Goal: Task Accomplishment & Management: Complete application form

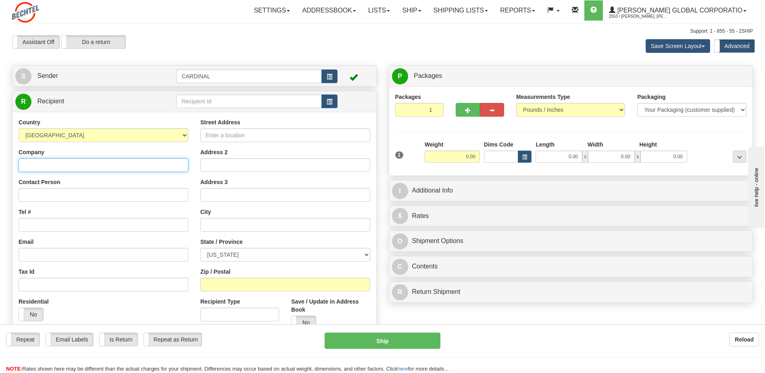
click at [138, 162] on input "Company" at bounding box center [104, 165] width 170 height 14
type input "[PERSON_NAME] Corporation"
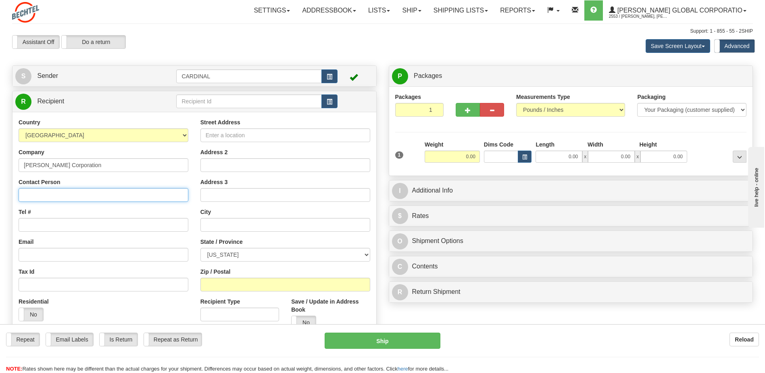
click at [164, 189] on input "Contact Person" at bounding box center [104, 195] width 170 height 14
click at [281, 174] on div "Street Address Address 2 Address 3 City State / Province [US_STATE] [US_STATE] …" at bounding box center [285, 226] width 182 height 217
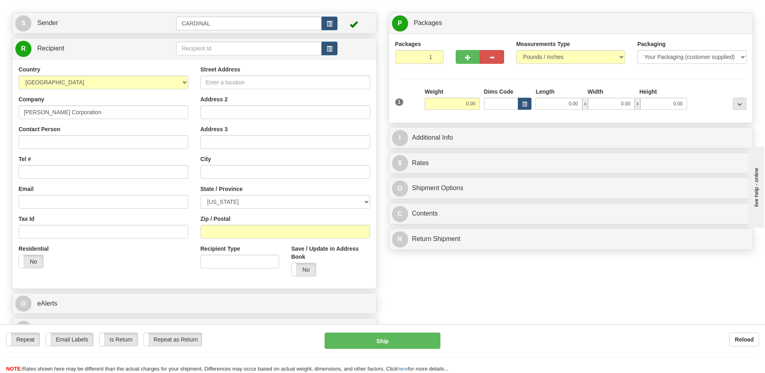
scroll to position [40, 0]
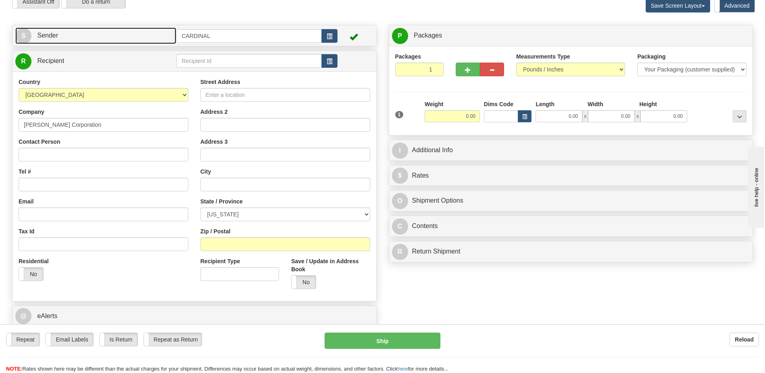
click at [124, 39] on link "S Sender" at bounding box center [95, 35] width 161 height 17
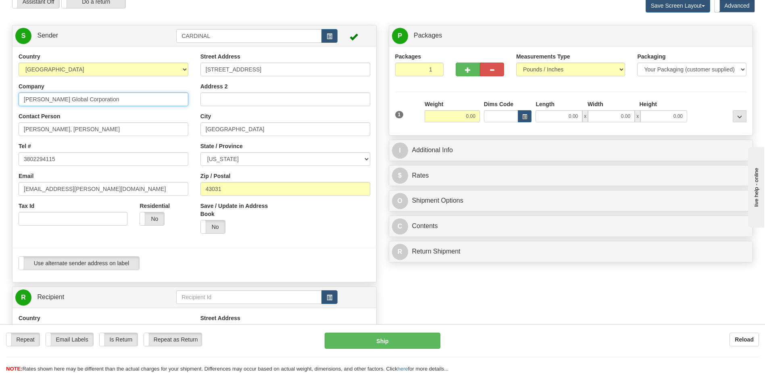
drag, startPoint x: 64, startPoint y: 101, endPoint x: 52, endPoint y: 102, distance: 12.5
click at [52, 102] on input "[PERSON_NAME] Global Corporation" at bounding box center [104, 99] width 170 height 14
drag, startPoint x: 48, startPoint y: 100, endPoint x: 63, endPoint y: 98, distance: 14.2
click at [63, 98] on input "[PERSON_NAME] Global Corporation" at bounding box center [104, 99] width 170 height 14
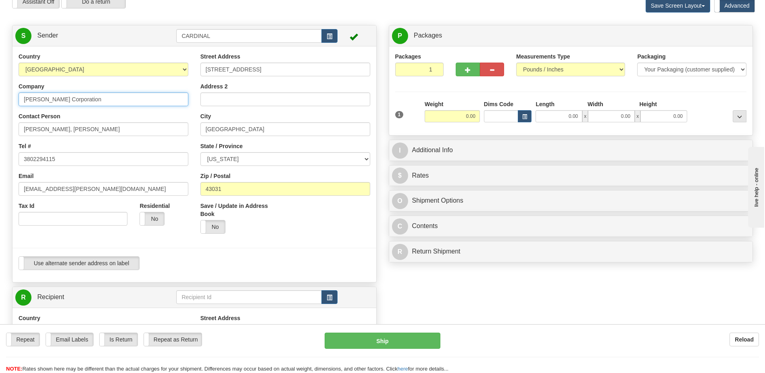
type input "[PERSON_NAME] Corporation"
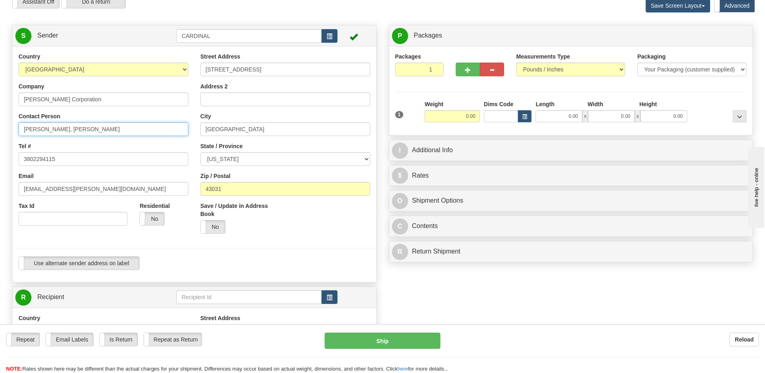
click at [0, 120] on html "Training Course Close Toggle navigation Settings Shipping Preferences New Sende…" at bounding box center [382, 146] width 765 height 373
drag, startPoint x: 104, startPoint y: 153, endPoint x: 0, endPoint y: 159, distance: 104.7
click at [0, 158] on html "Training Course Close Toggle navigation Settings Shipping Preferences New Sende…" at bounding box center [382, 146] width 765 height 373
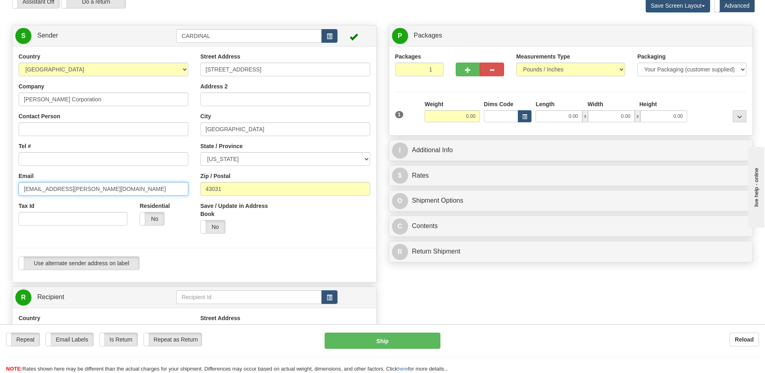
drag, startPoint x: 96, startPoint y: 185, endPoint x: 0, endPoint y: 184, distance: 95.6
click at [0, 183] on html "Training Course Close Toggle navigation Settings Shipping Preferences New Sende…" at bounding box center [382, 146] width 765 height 373
click at [99, 168] on div "Country [GEOGRAPHIC_DATA] [GEOGRAPHIC_DATA] [GEOGRAPHIC_DATA] [GEOGRAPHIC_DATA]…" at bounding box center [104, 141] width 182 height 179
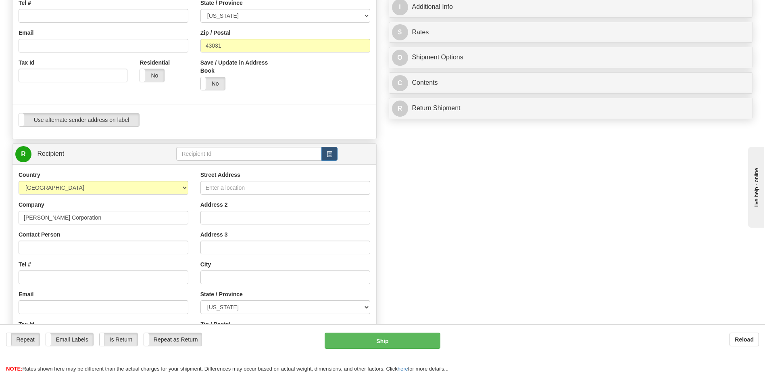
scroll to position [323, 0]
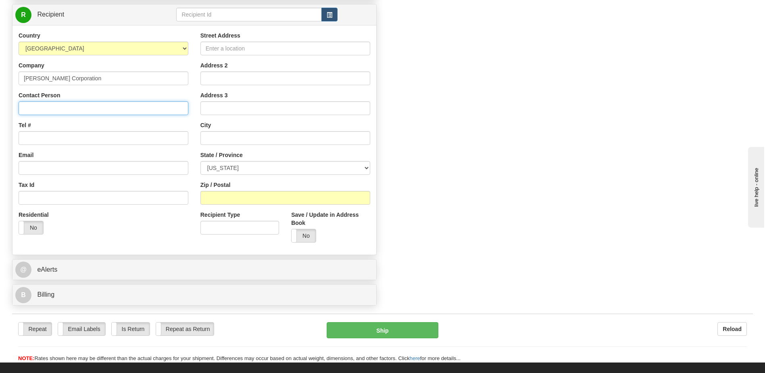
click at [74, 107] on input "Contact Person" at bounding box center [104, 108] width 170 height 14
paste input "[PERSON_NAME]"
type input "[PERSON_NAME]"
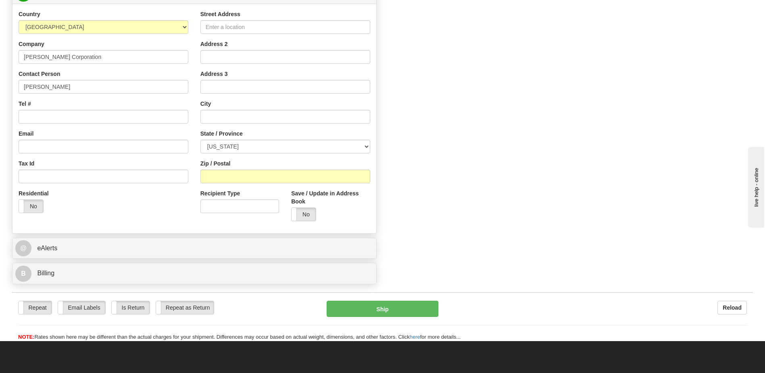
scroll to position [363, 0]
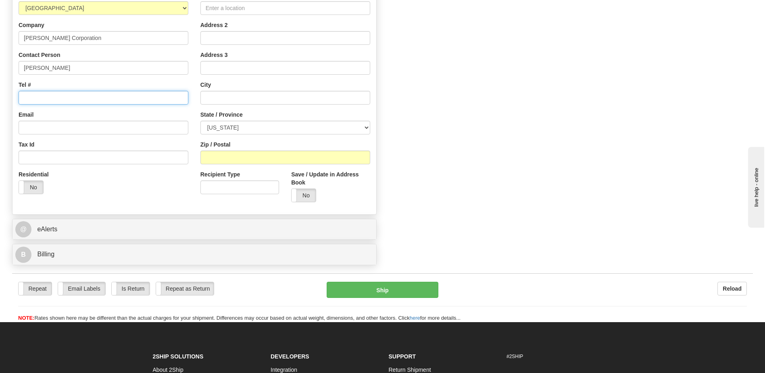
click at [103, 98] on input "Tel #" at bounding box center [104, 98] width 170 height 14
paste input "[PHONE_NUMBER]"
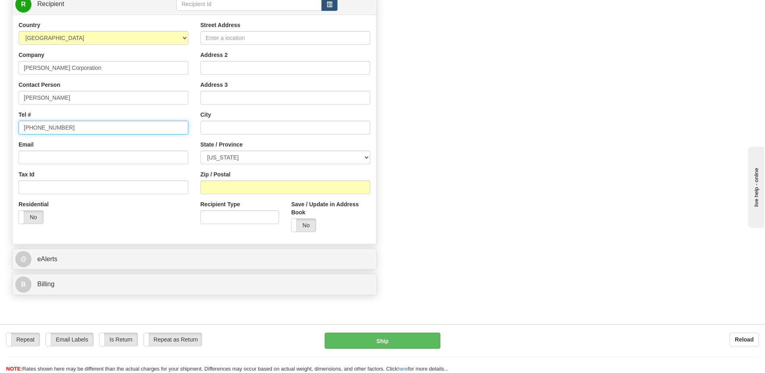
scroll to position [282, 0]
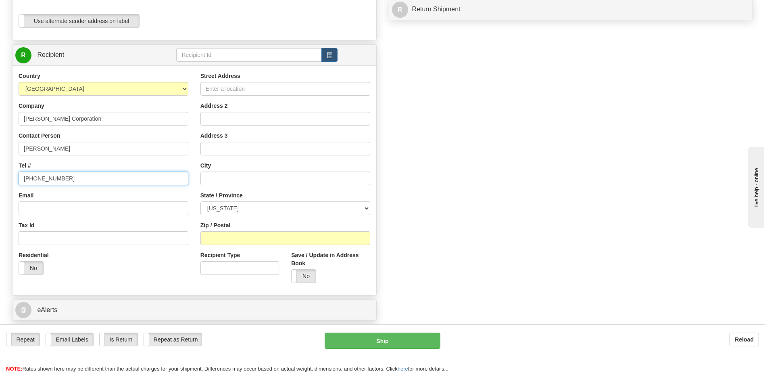
type input "[PHONE_NUMBER]"
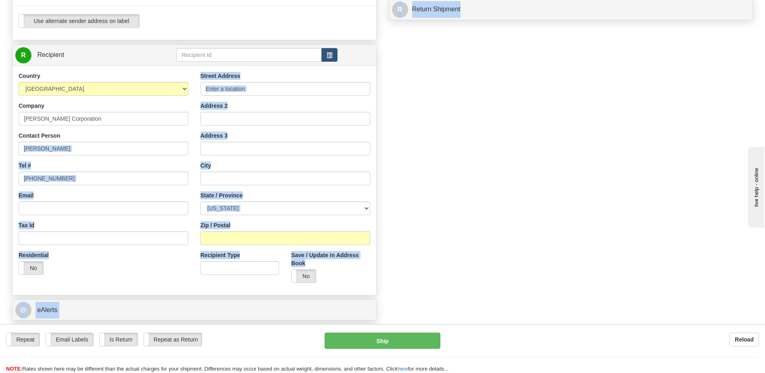
drag, startPoint x: 154, startPoint y: 140, endPoint x: -2, endPoint y: 117, distance: 157.0
drag, startPoint x: -2, startPoint y: 117, endPoint x: 81, endPoint y: 149, distance: 88.8
click at [81, 149] on input "[PERSON_NAME]" at bounding box center [104, 149] width 170 height 14
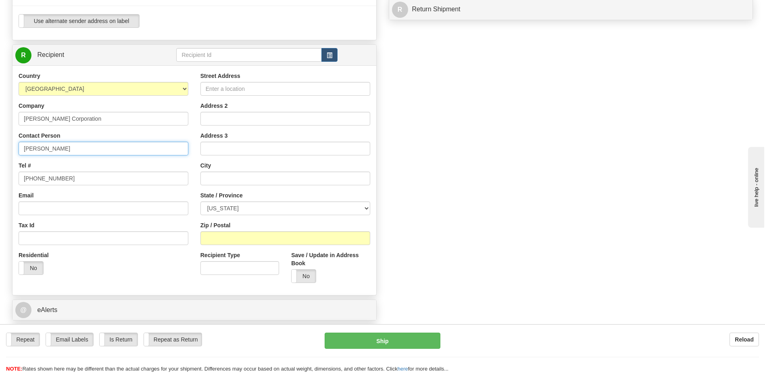
drag, startPoint x: 81, startPoint y: 149, endPoint x: -2, endPoint y: 140, distance: 83.2
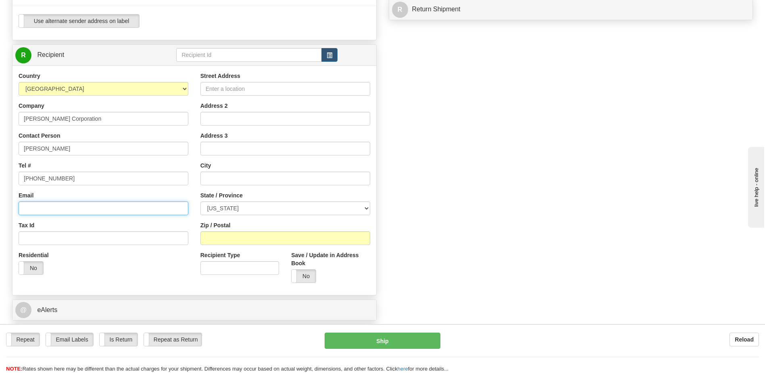
click at [109, 203] on input "Email" at bounding box center [104, 208] width 170 height 14
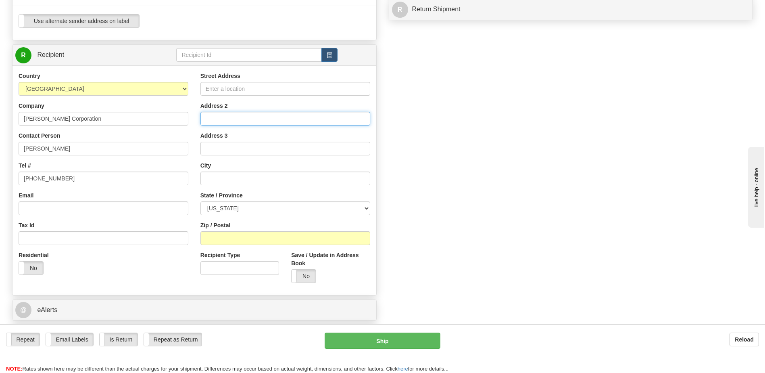
click at [230, 117] on input "Address 2" at bounding box center [285, 119] width 170 height 14
paste input "[STREET_ADDRESS][PERSON_NAME]"
type input "[STREET_ADDRESS][PERSON_NAME]"
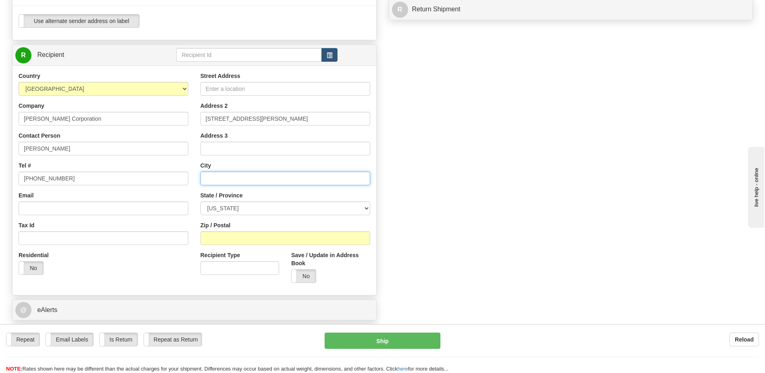
click at [211, 178] on input "text" at bounding box center [285, 178] width 170 height 14
paste input "[PERSON_NAME]"
type input "[PERSON_NAME]"
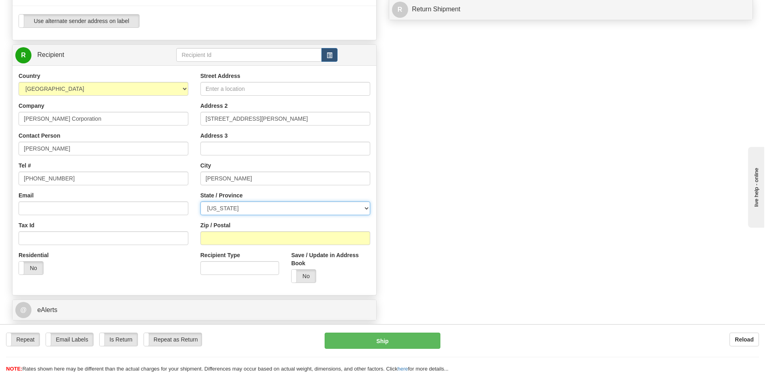
click at [243, 209] on select "[US_STATE] [US_STATE] [US_STATE] [US_STATE] Armed Forces America Armed Forces E…" at bounding box center [285, 208] width 170 height 14
select select "NM"
click at [200, 201] on select "[US_STATE] [US_STATE] [US_STATE] [US_STATE] Armed Forces America Armed Forces E…" at bounding box center [285, 208] width 170 height 14
click at [263, 240] on input "Zip / Postal" at bounding box center [285, 238] width 170 height 14
type input "v"
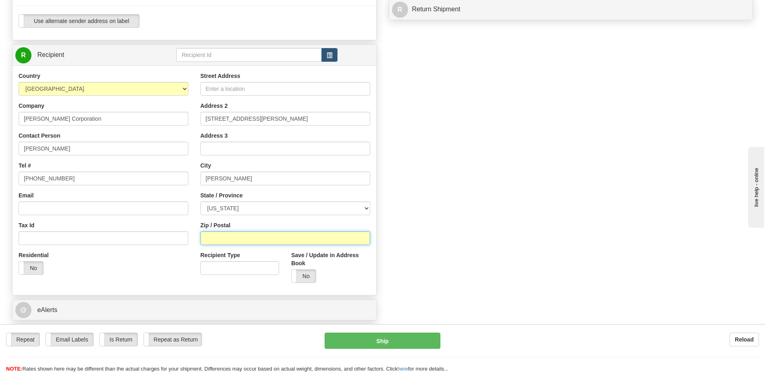
paste input "87048"
type input "87048"
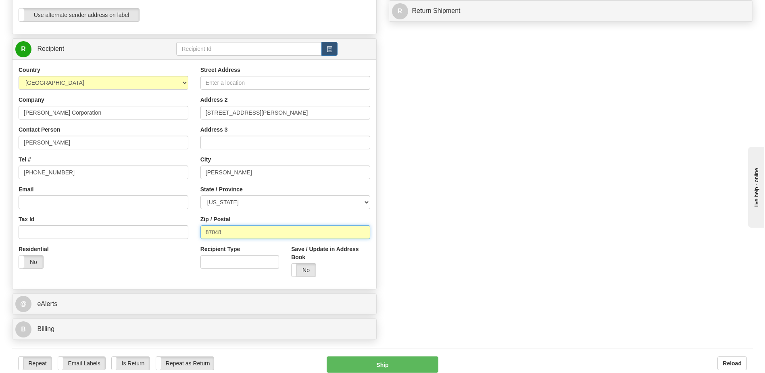
scroll to position [403, 0]
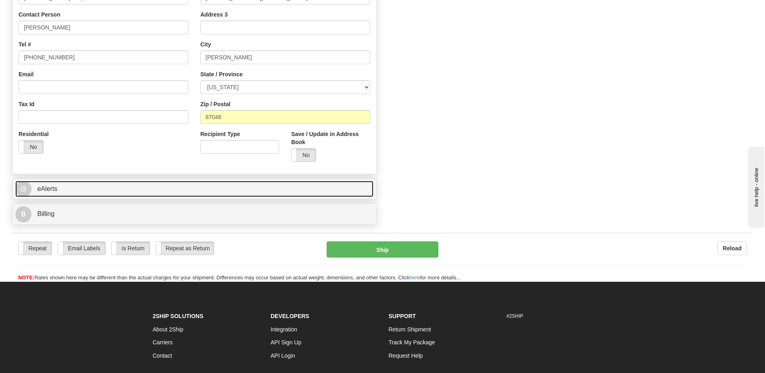
click at [96, 189] on link "@ eAlerts" at bounding box center [194, 189] width 358 height 17
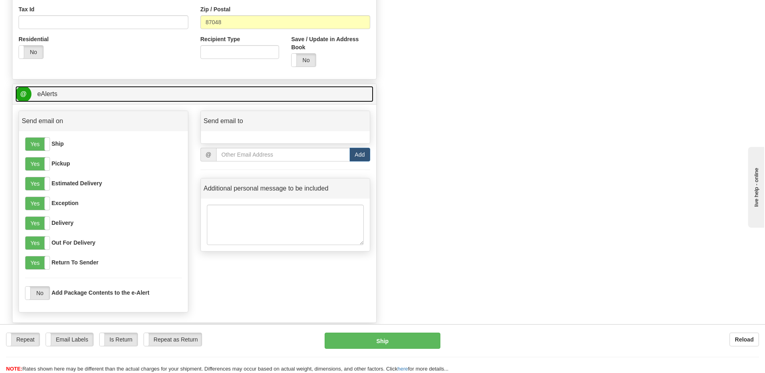
scroll to position [484, 0]
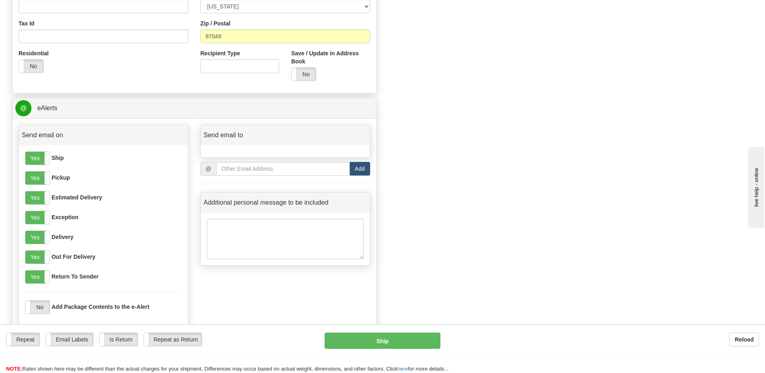
click at [218, 151] on div at bounding box center [285, 151] width 169 height 12
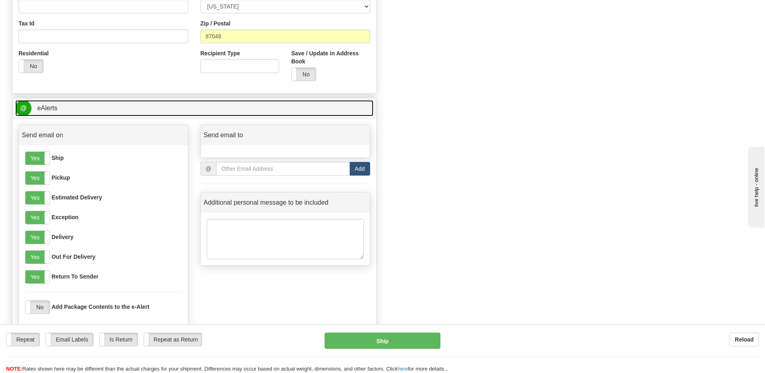
click at [58, 109] on link "@ eAlerts" at bounding box center [194, 108] width 358 height 17
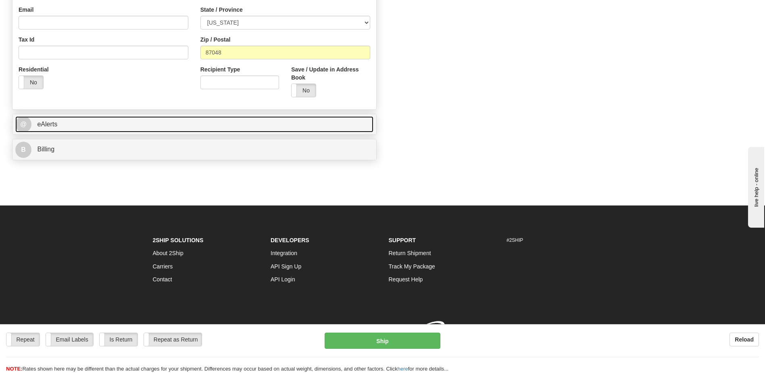
scroll to position [480, 0]
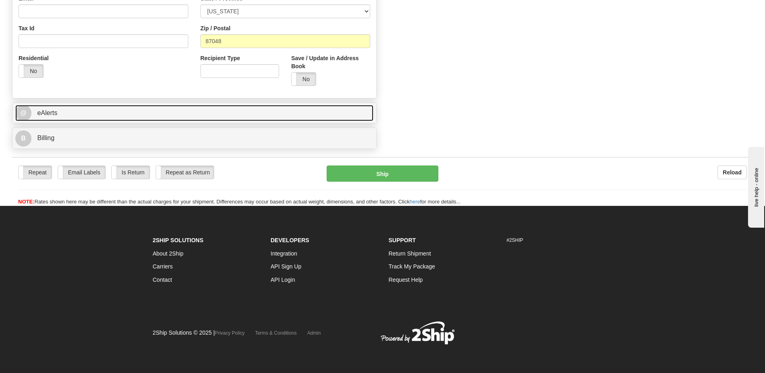
click at [111, 113] on link "@ eAlerts" at bounding box center [194, 113] width 358 height 17
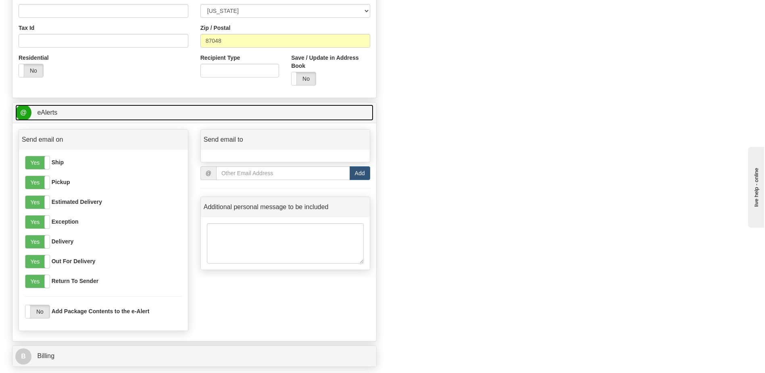
click at [111, 113] on link "@ eAlerts" at bounding box center [194, 112] width 358 height 17
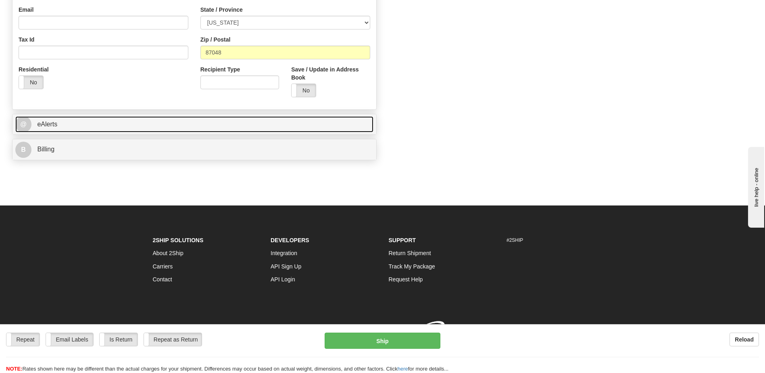
scroll to position [476, 0]
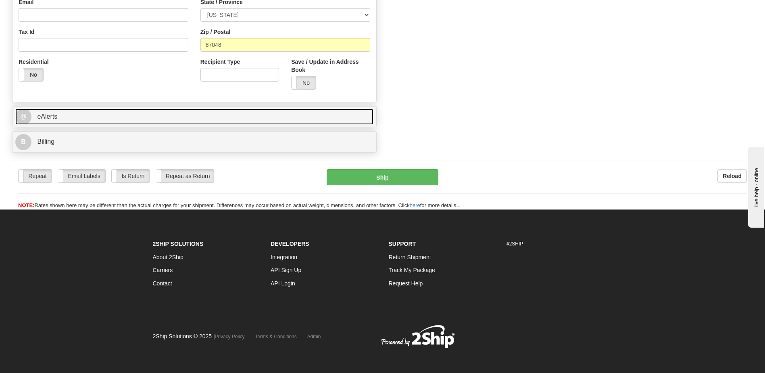
click at [111, 113] on link "@ eAlerts" at bounding box center [194, 117] width 358 height 17
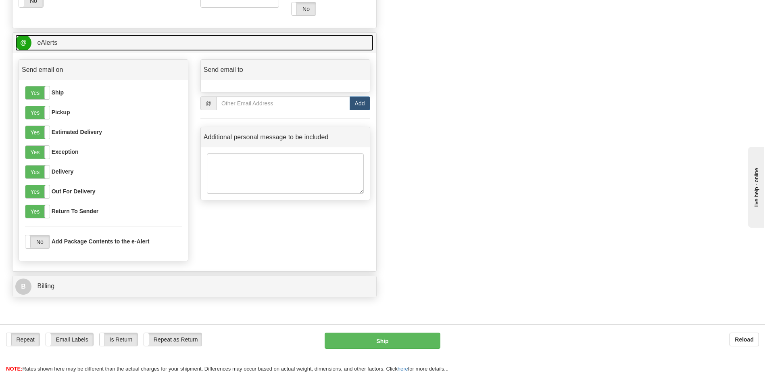
scroll to position [556, 0]
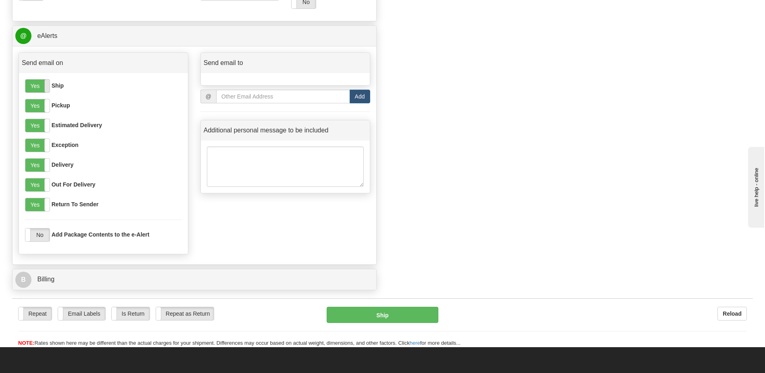
click at [48, 89] on span at bounding box center [49, 85] width 10 height 13
click at [42, 101] on label "Yes" at bounding box center [37, 105] width 24 height 13
click at [37, 124] on label "Yes" at bounding box center [37, 125] width 24 height 13
click at [40, 143] on label "Yes" at bounding box center [37, 145] width 24 height 13
click at [41, 164] on label "Yes" at bounding box center [37, 165] width 24 height 13
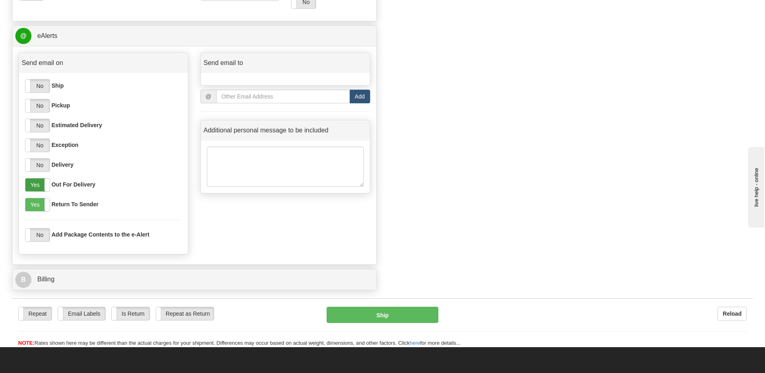
click at [42, 182] on label "Yes" at bounding box center [37, 184] width 24 height 13
click at [42, 196] on div "Yes No Ship Yes No Pickup Yes No Estimated Delivery Yes No Exception Yes No Del…" at bounding box center [103, 163] width 169 height 181
click at [39, 205] on label "Yes" at bounding box center [37, 204] width 24 height 13
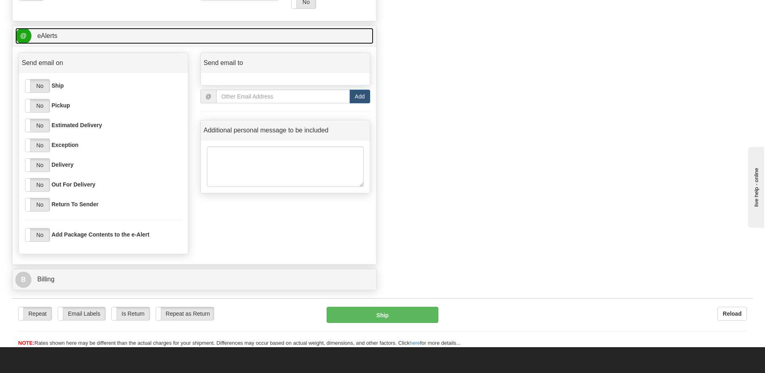
click at [73, 37] on link "@ eAlerts" at bounding box center [194, 36] width 358 height 17
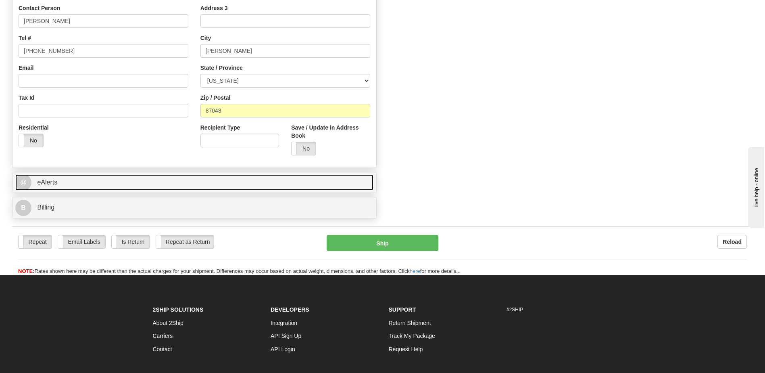
scroll to position [399, 0]
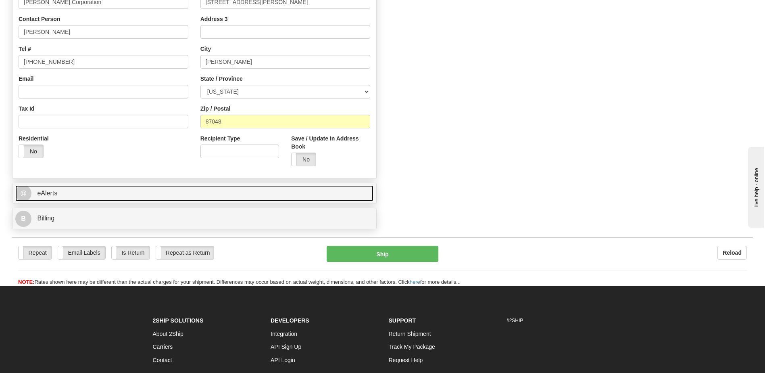
click at [100, 191] on link "@ eAlerts" at bounding box center [194, 193] width 358 height 17
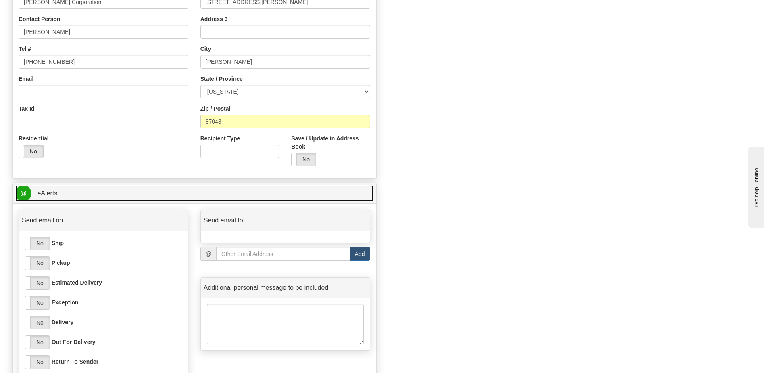
click at [101, 191] on link "@ eAlerts" at bounding box center [194, 193] width 358 height 17
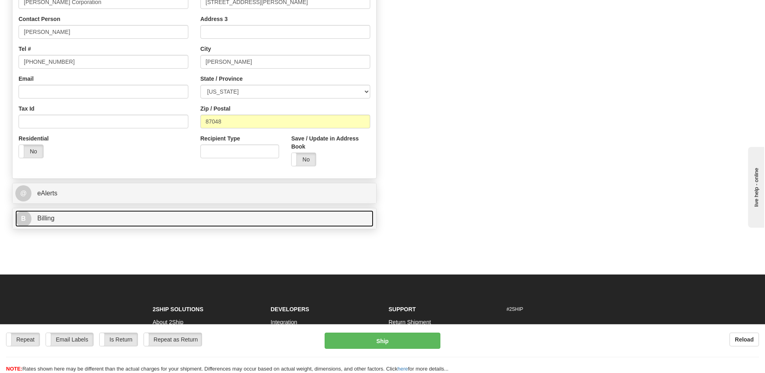
click at [114, 215] on link "B Billing" at bounding box center [194, 218] width 358 height 17
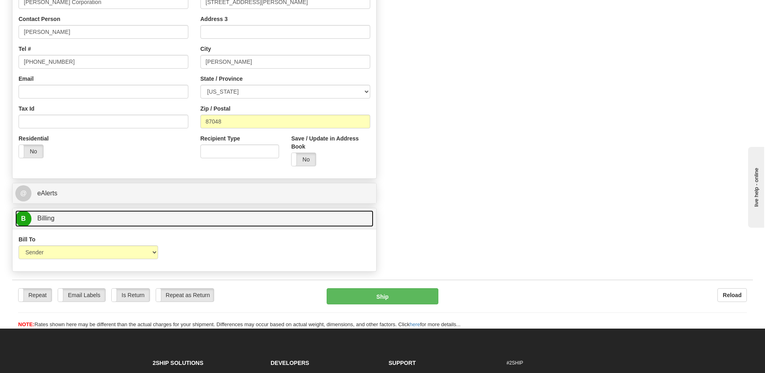
click at [114, 214] on link "B Billing" at bounding box center [194, 218] width 358 height 17
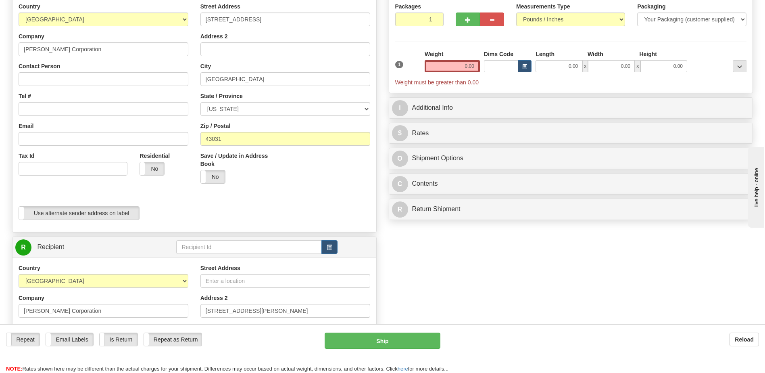
scroll to position [76, 0]
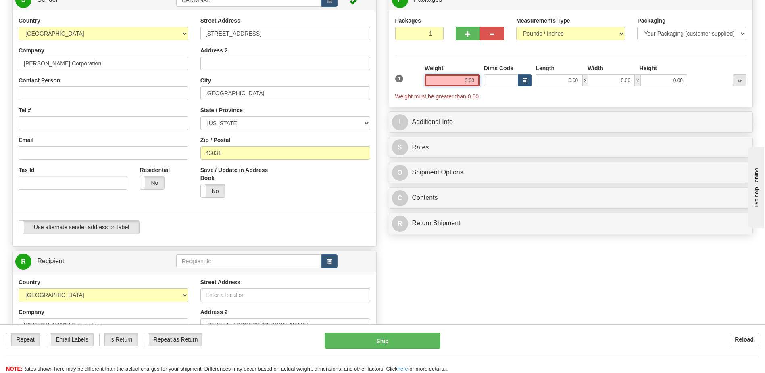
click at [464, 77] on input "0.00" at bounding box center [452, 80] width 55 height 12
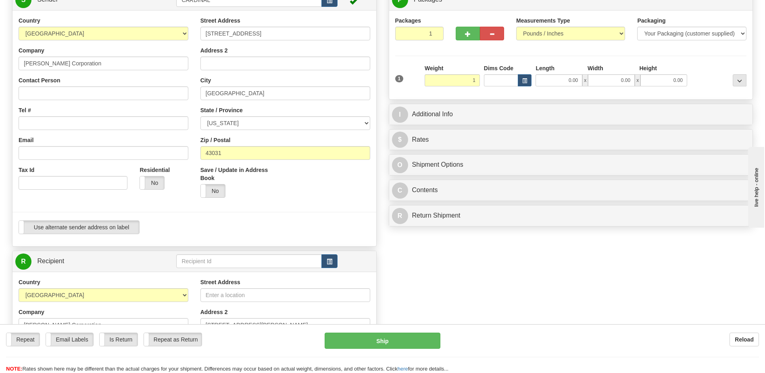
type input "1.00"
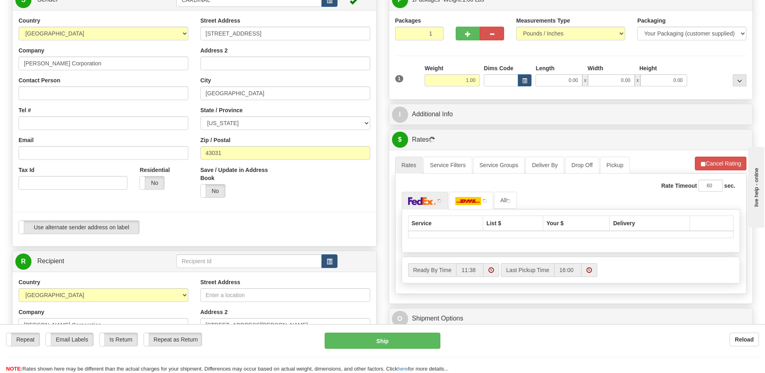
click at [522, 90] on div "1 Weight 1.00 Dims Code 0.00" at bounding box center [571, 78] width 356 height 29
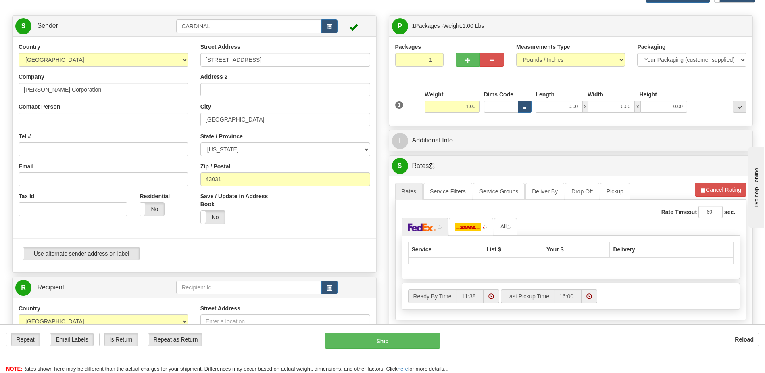
scroll to position [36, 0]
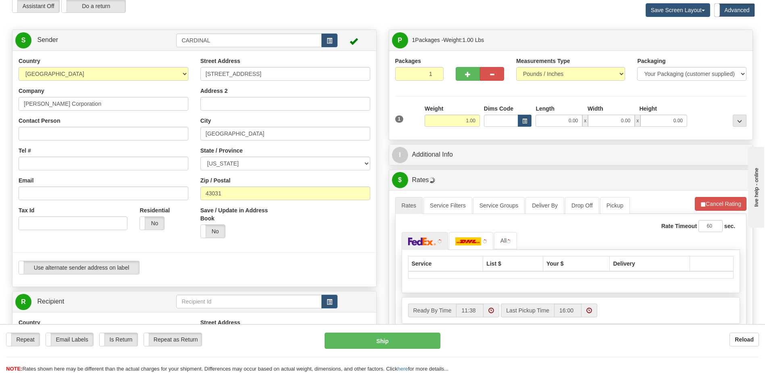
click at [569, 127] on div "1 Weight 1.00 Dims Code 0.00" at bounding box center [571, 118] width 356 height 29
click at [571, 119] on input "0.00" at bounding box center [559, 121] width 47 height 12
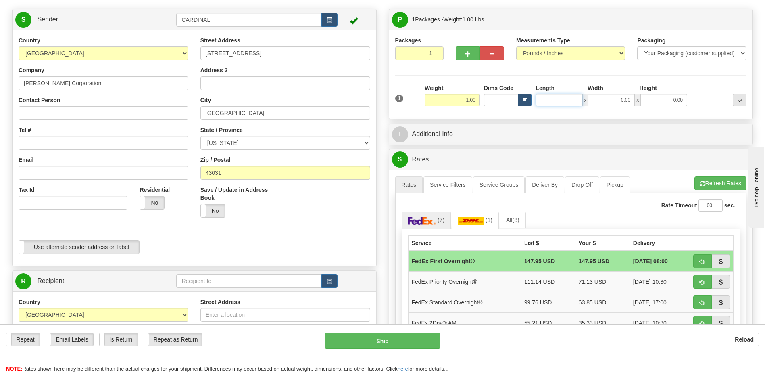
scroll to position [161, 0]
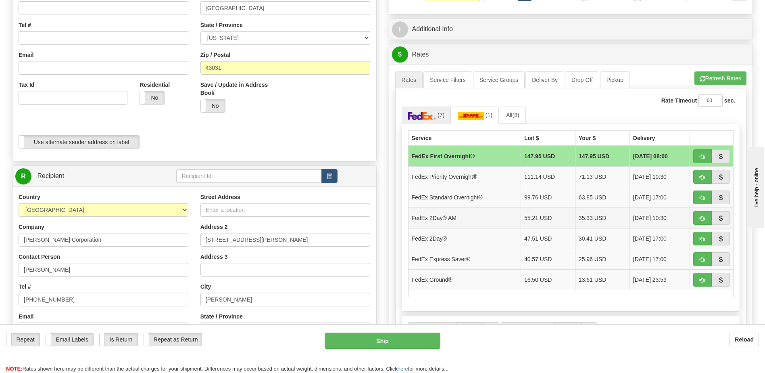
type input "0.00"
click at [502, 218] on td "FedEx 2Day® AM" at bounding box center [464, 217] width 113 height 21
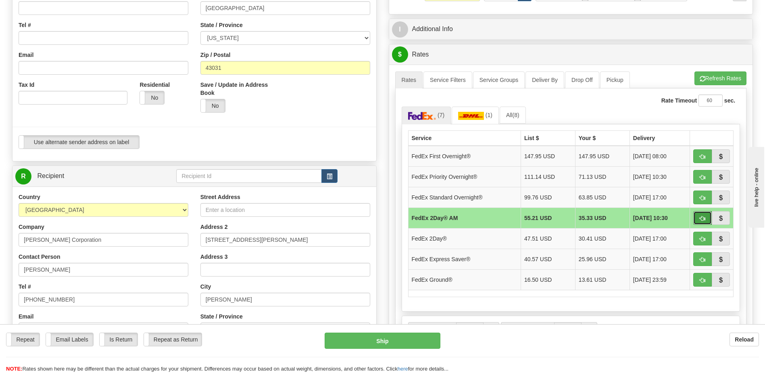
click at [696, 219] on button "button" at bounding box center [702, 218] width 19 height 14
type input "49"
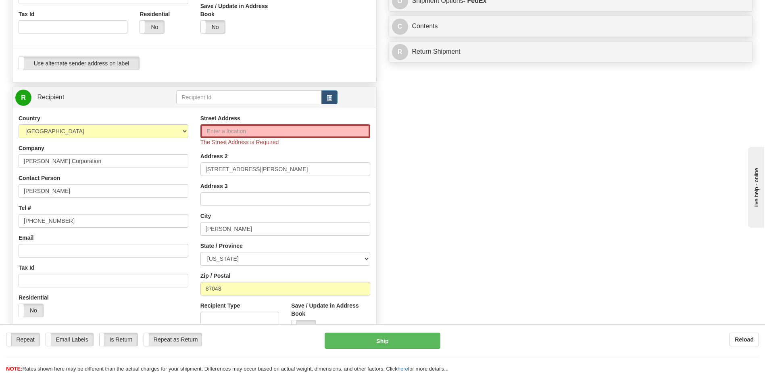
scroll to position [242, 0]
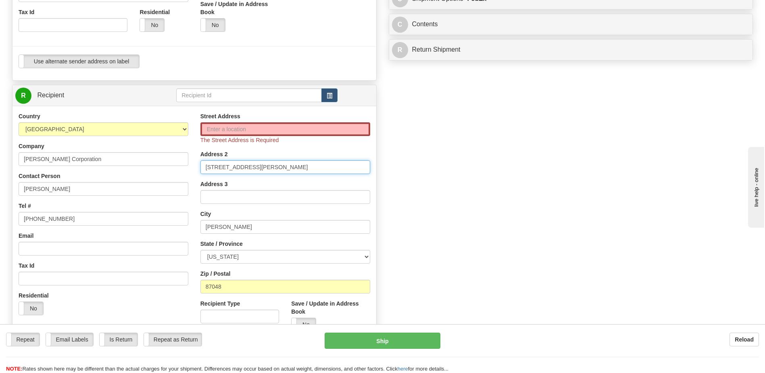
drag, startPoint x: 257, startPoint y: 171, endPoint x: 180, endPoint y: 156, distance: 79.0
click at [180, 156] on div "Country [GEOGRAPHIC_DATA] [GEOGRAPHIC_DATA] [GEOGRAPHIC_DATA] [GEOGRAPHIC_DATA]…" at bounding box center [195, 224] width 364 height 225
click at [235, 128] on input "Street Address" at bounding box center [285, 129] width 170 height 14
paste input "[STREET_ADDRESS][PERSON_NAME]"
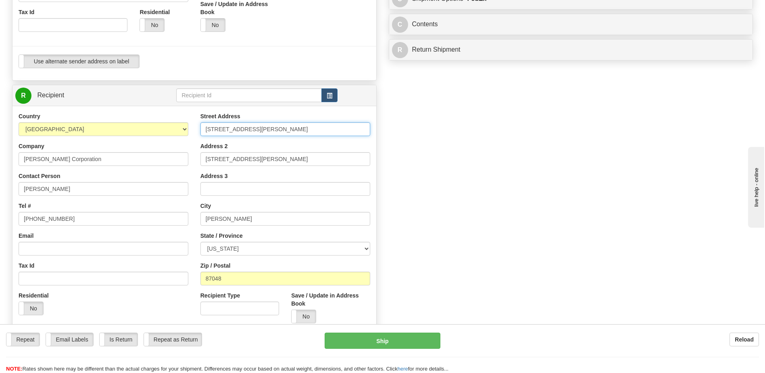
type input "[STREET_ADDRESS][PERSON_NAME]"
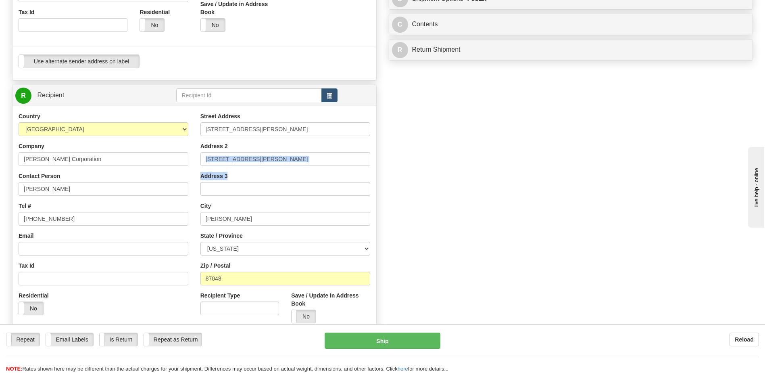
drag, startPoint x: 260, startPoint y: 166, endPoint x: 236, endPoint y: 153, distance: 27.2
click at [236, 153] on div "Street Address [STREET_ADDRESS][PERSON_NAME] Address 2 [STREET_ADDRESS][PERSON_…" at bounding box center [285, 220] width 182 height 217
drag, startPoint x: 252, startPoint y: 161, endPoint x: 70, endPoint y: 148, distance: 182.4
click at [81, 148] on div "Country [GEOGRAPHIC_DATA] [GEOGRAPHIC_DATA] [GEOGRAPHIC_DATA] [GEOGRAPHIC_DATA]…" at bounding box center [195, 220] width 364 height 217
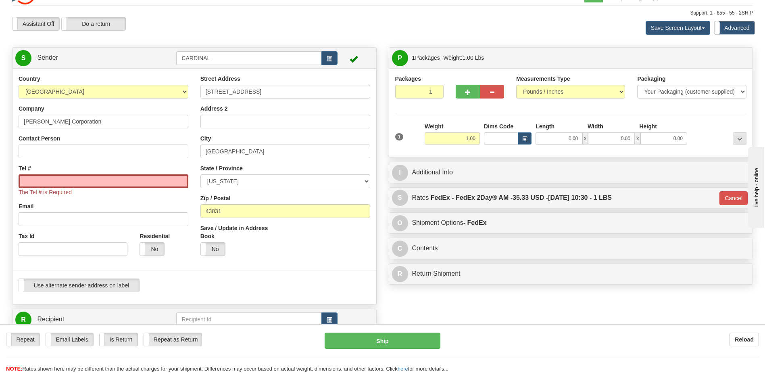
scroll to position [0, 0]
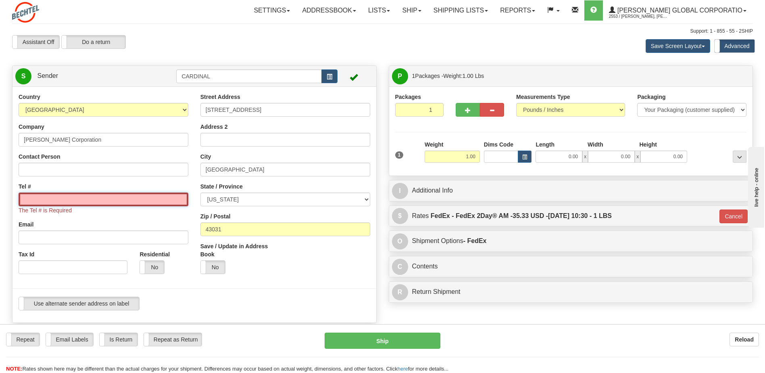
click at [127, 203] on input "Tel #" at bounding box center [104, 199] width 170 height 14
click at [131, 188] on div "Tel # The Tel # is Required" at bounding box center [104, 198] width 170 height 32
click at [84, 200] on input "Tel #" at bounding box center [104, 199] width 170 height 14
paste input "[PHONE_NUMBER]"
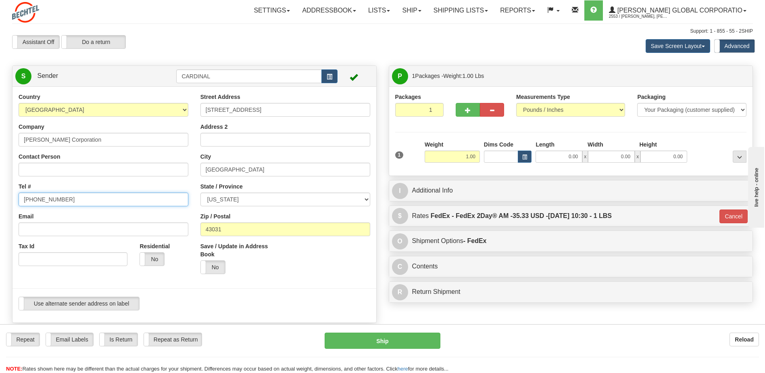
click at [40, 197] on input "[PHONE_NUMBER]" at bounding box center [104, 199] width 170 height 14
click at [25, 197] on input "([PHONE_NUMBER]" at bounding box center [104, 199] width 170 height 14
click at [36, 202] on input "[PHONE_NUMBER]" at bounding box center [104, 199] width 170 height 14
click at [48, 198] on input "[PHONE_NUMBER]" at bounding box center [104, 199] width 170 height 14
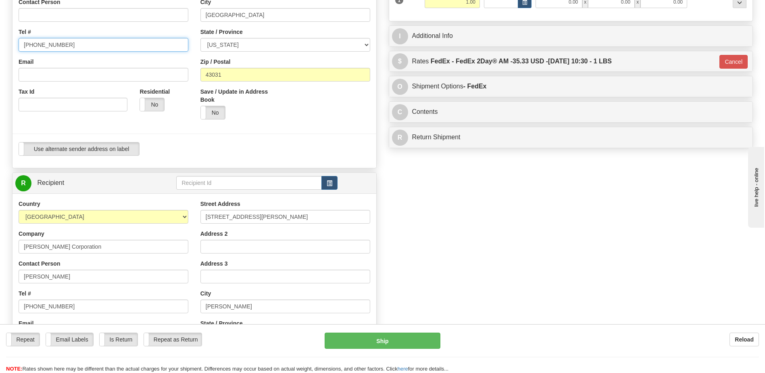
scroll to position [40, 0]
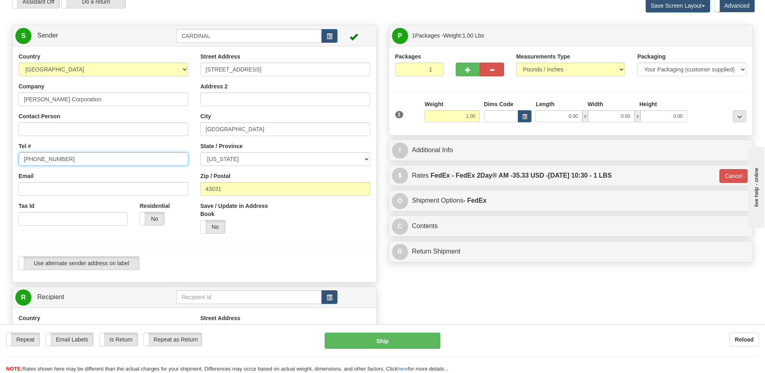
click at [36, 159] on input "[PHONE_NUMBER]" at bounding box center [104, 159] width 170 height 14
type input "[PHONE_NUMBER]"
click at [116, 145] on div "Tel # [PHONE_NUMBER]" at bounding box center [104, 154] width 170 height 24
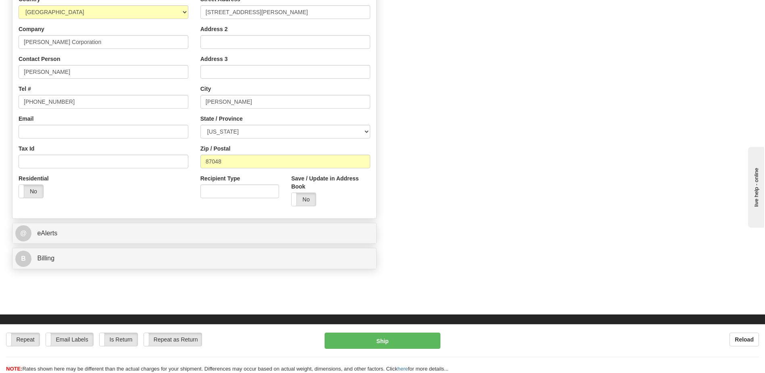
scroll to position [282, 0]
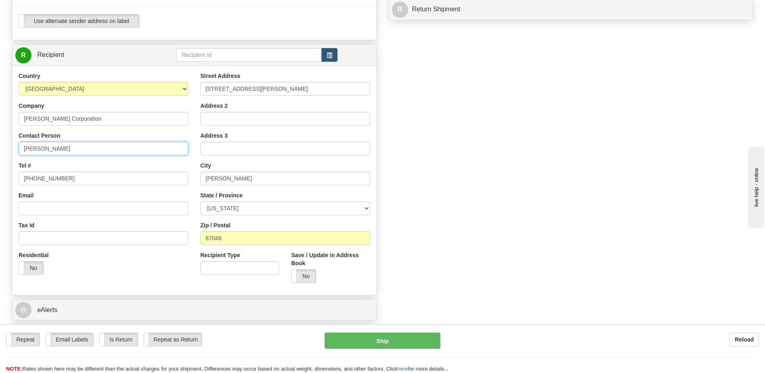
click at [101, 146] on input "[PERSON_NAME]" at bounding box center [104, 149] width 170 height 14
drag, startPoint x: 77, startPoint y: 118, endPoint x: 0, endPoint y: 112, distance: 77.7
click at [430, 161] on div "Create a label for the return Create Pickup Without Label S" at bounding box center [382, 66] width 753 height 567
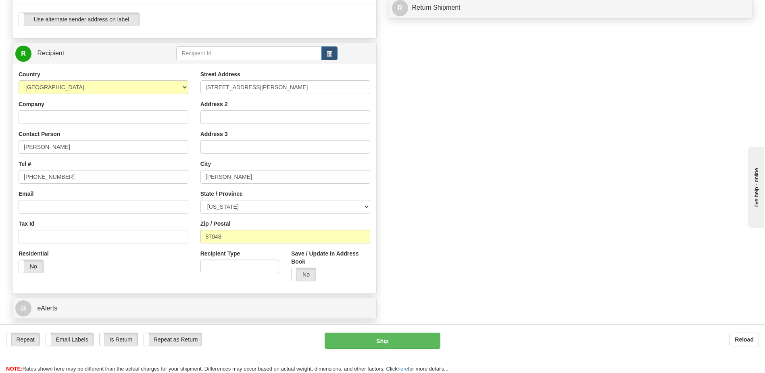
scroll to position [323, 0]
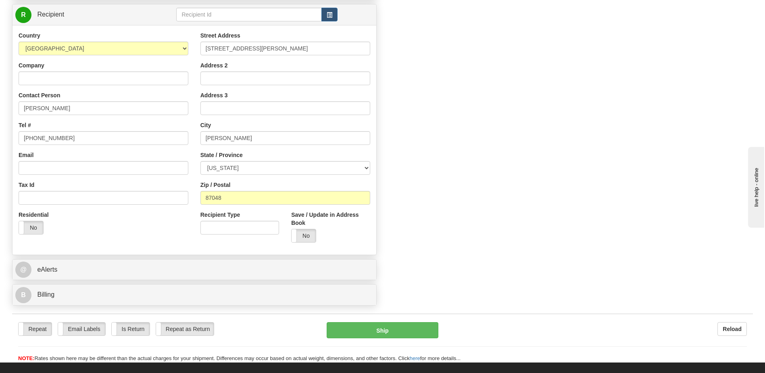
click at [91, 121] on div "Tel # [PHONE_NUMBER]" at bounding box center [104, 133] width 170 height 24
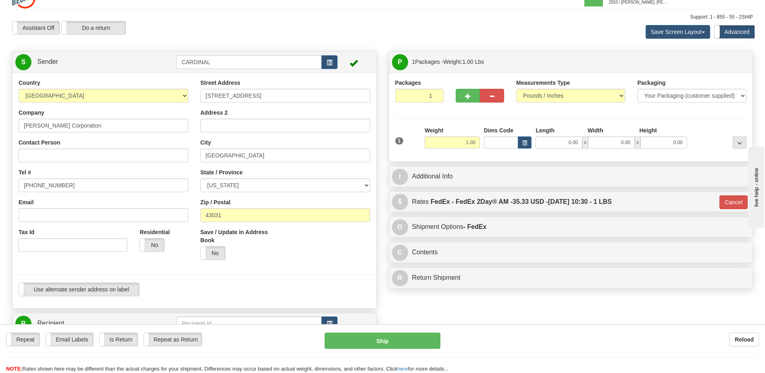
scroll to position [0, 0]
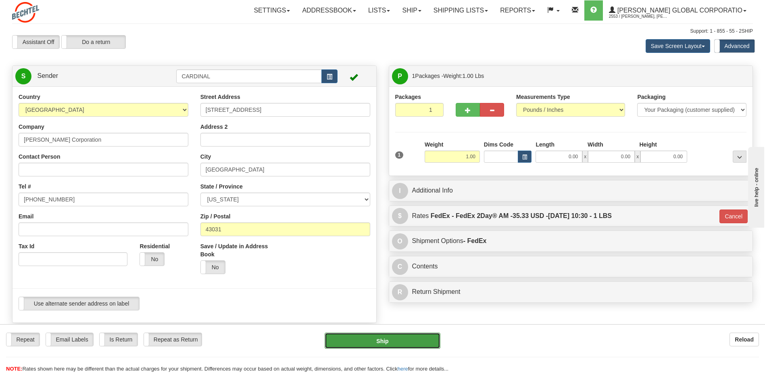
click at [399, 337] on button "Ship" at bounding box center [382, 340] width 115 height 16
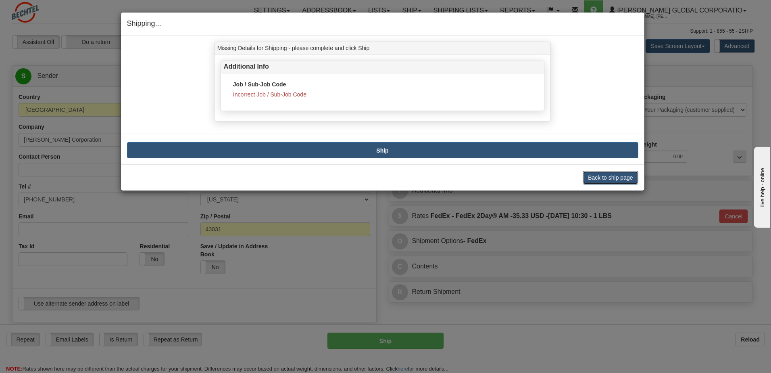
click at [588, 179] on button "Back to ship page" at bounding box center [610, 178] width 55 height 14
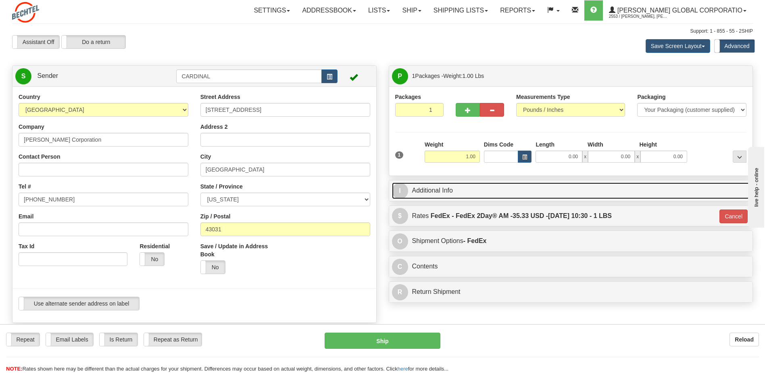
click at [442, 192] on link "I Additional Info" at bounding box center [571, 190] width 358 height 17
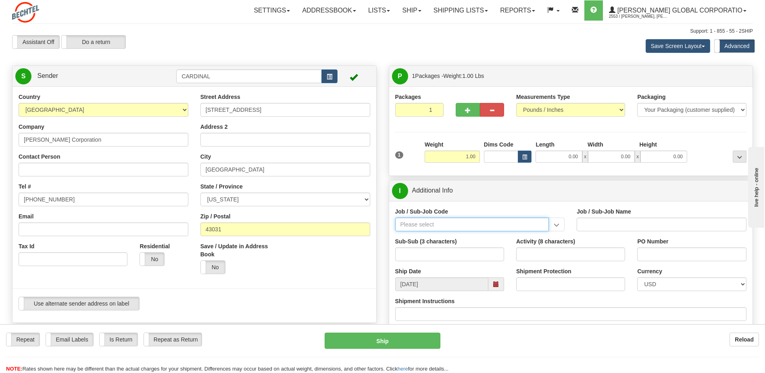
click at [452, 225] on input "Job / Sub-Job Code" at bounding box center [472, 224] width 154 height 14
type input "26497-150"
click at [438, 237] on div "26497-150" at bounding box center [470, 236] width 146 height 9
type input "PROJECT CARDINAL SEMICONDUCTOR FAB - PHASE 1 - FI"
type input "26497-150"
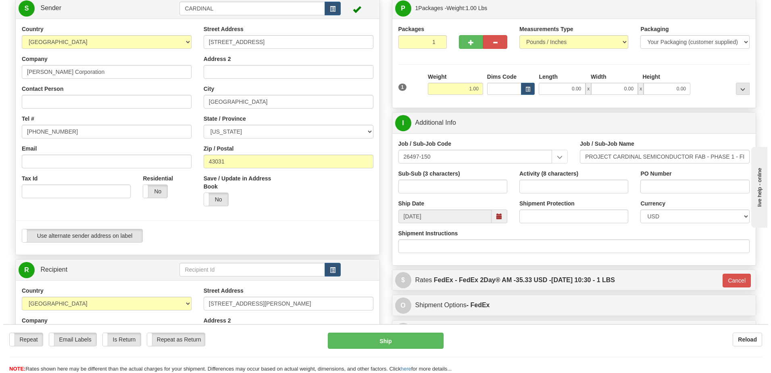
scroll to position [81, 0]
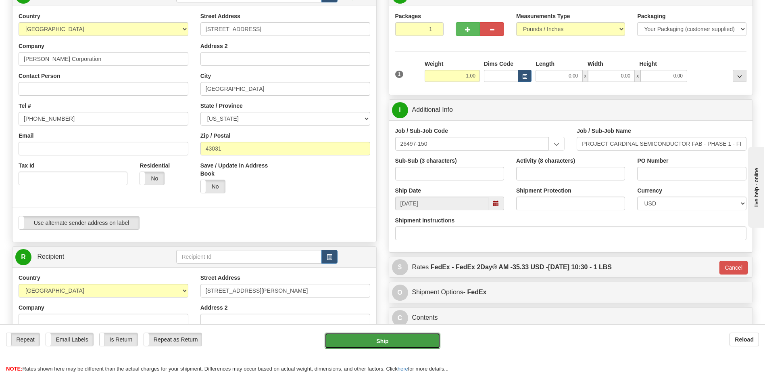
click at [376, 342] on button "Ship" at bounding box center [382, 340] width 115 height 16
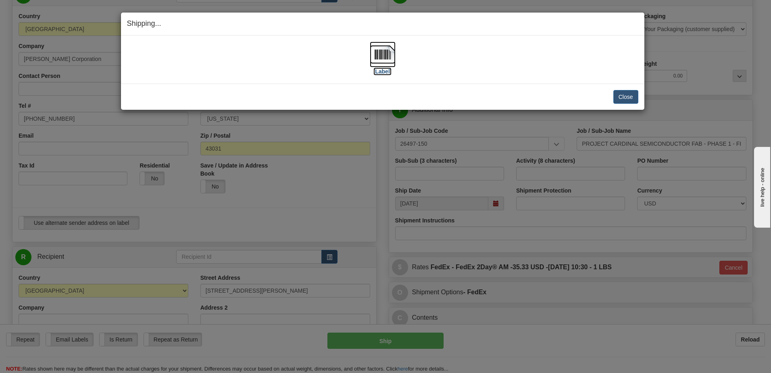
click at [380, 73] on label "[Label]" at bounding box center [383, 71] width 19 height 8
